Goal: Task Accomplishment & Management: Manage account settings

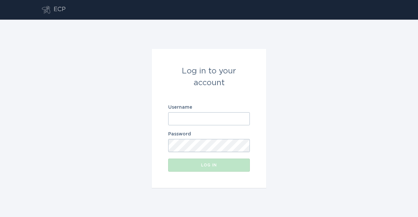
type input "[EMAIL_ADDRESS][DOMAIN_NAME]"
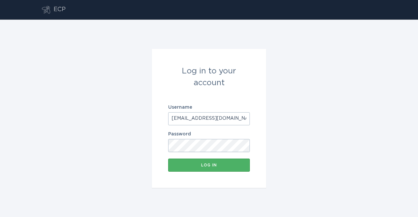
click at [201, 167] on div "Log in" at bounding box center [208, 165] width 75 height 4
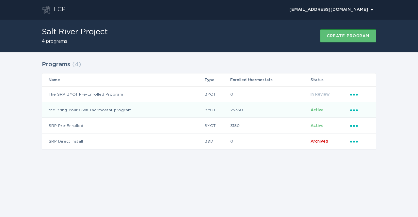
click at [357, 110] on icon "Popover menu" at bounding box center [354, 110] width 8 height 2
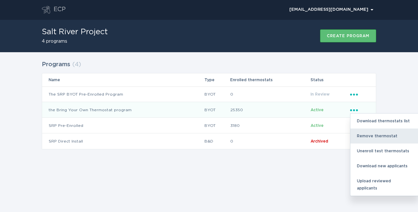
click at [360, 136] on div "Remove thermostat" at bounding box center [384, 136] width 68 height 15
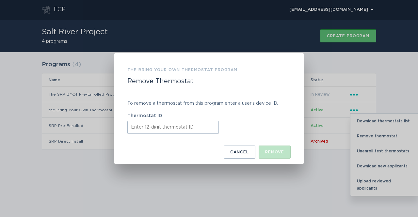
click at [150, 125] on input "Thermostat ID" at bounding box center [172, 127] width 91 height 13
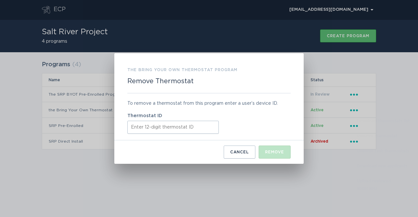
paste input "411950088028"
type input "411950088028"
click at [264, 149] on button "Remove" at bounding box center [275, 152] width 32 height 13
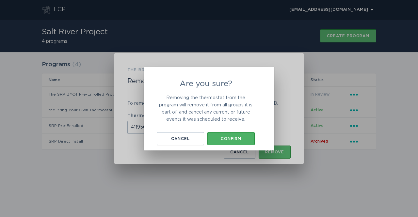
click at [236, 138] on div "Confirm" at bounding box center [231, 139] width 41 height 4
